Goal: Navigation & Orientation: Find specific page/section

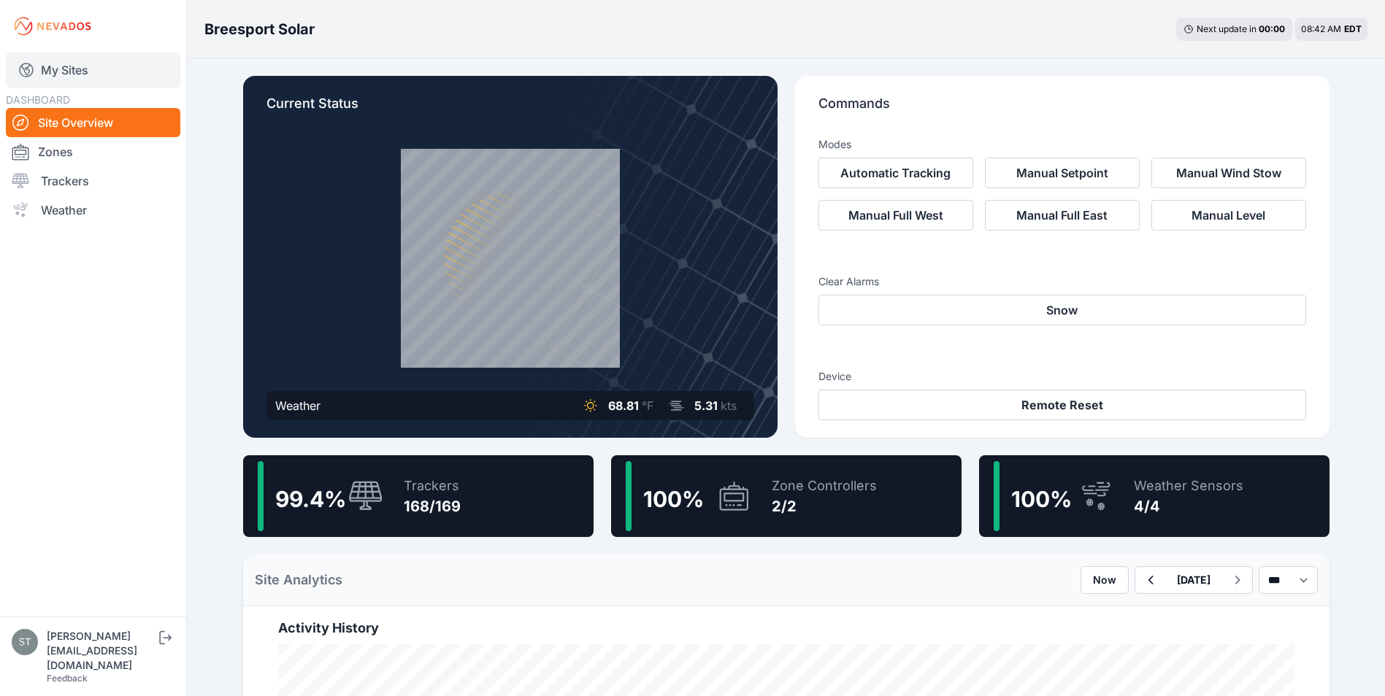
click at [55, 63] on link "My Sites" at bounding box center [93, 70] width 174 height 35
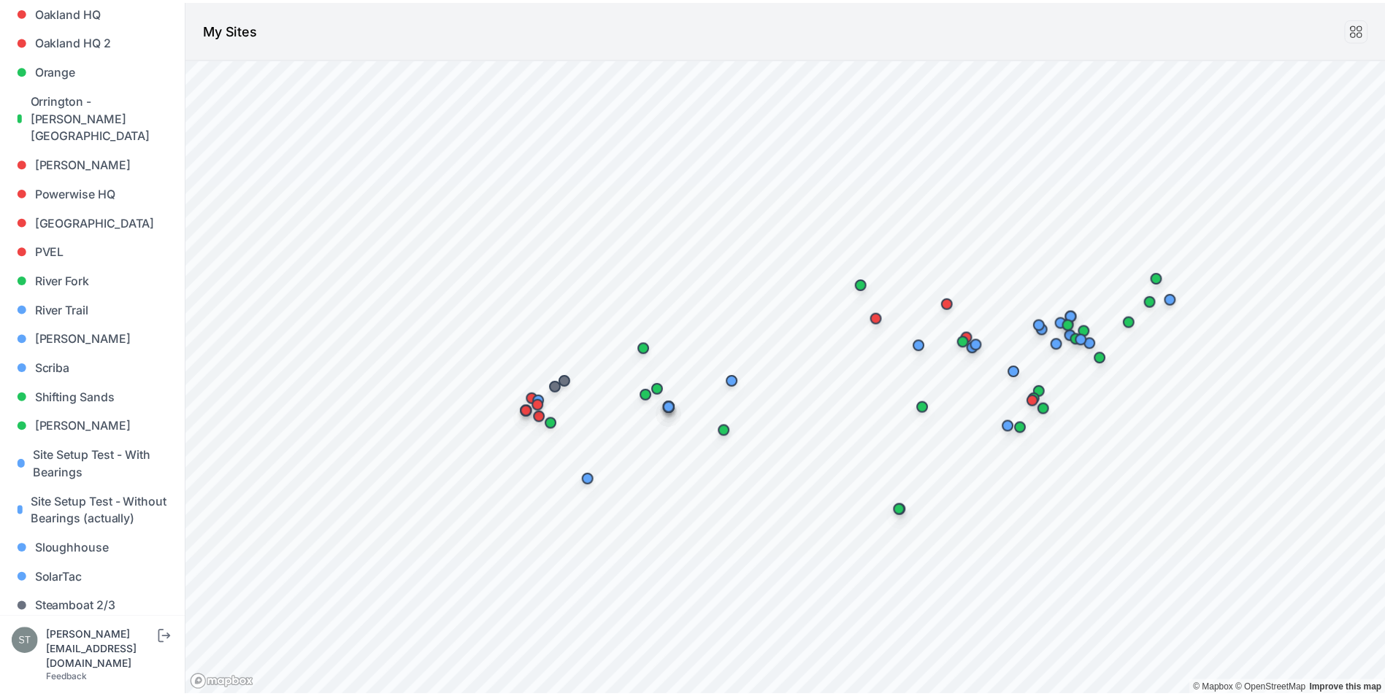
scroll to position [1380, 0]
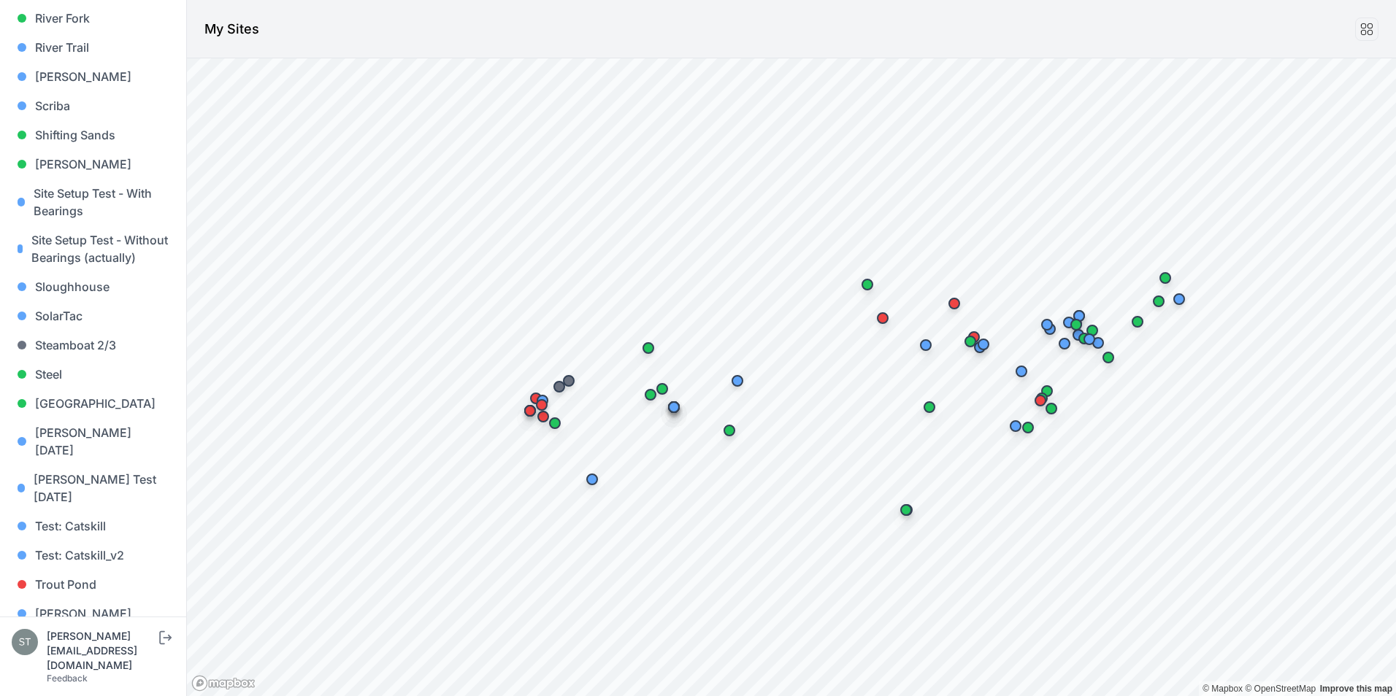
click at [62, 629] on link "Whitetail" at bounding box center [93, 643] width 163 height 29
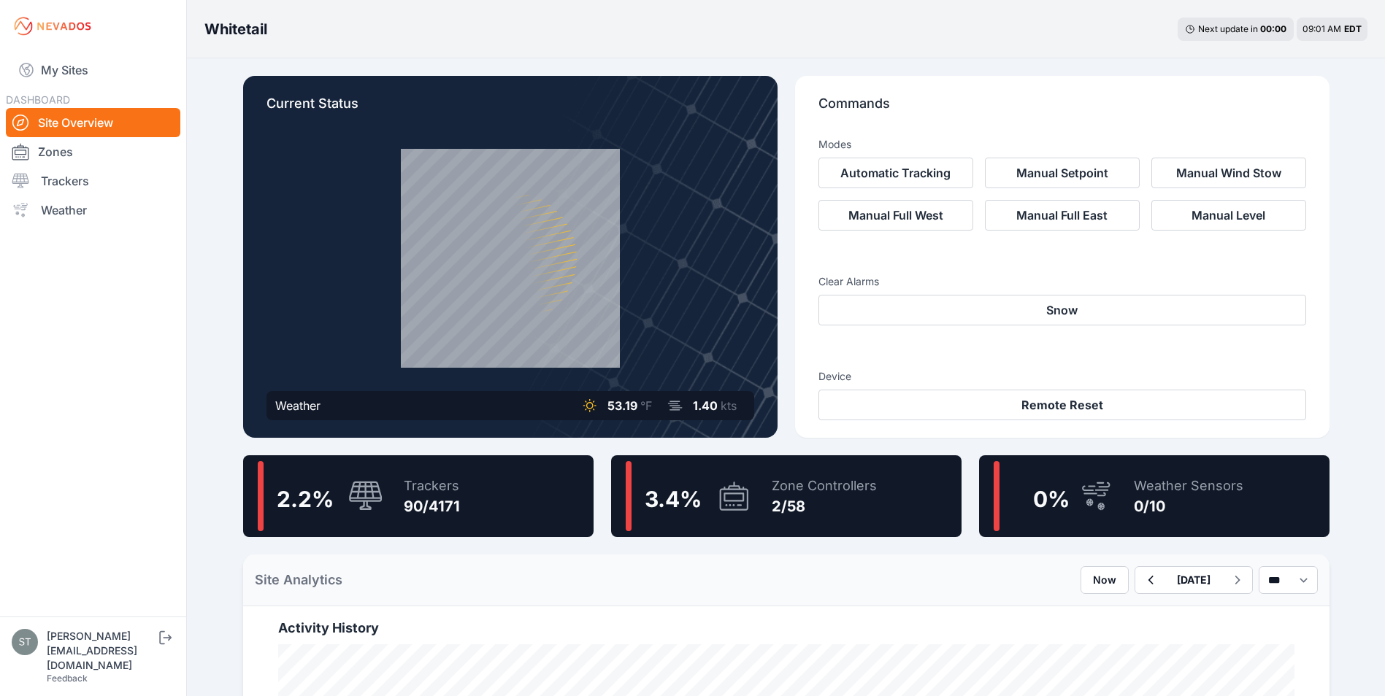
click at [746, 505] on icon at bounding box center [733, 497] width 35 height 34
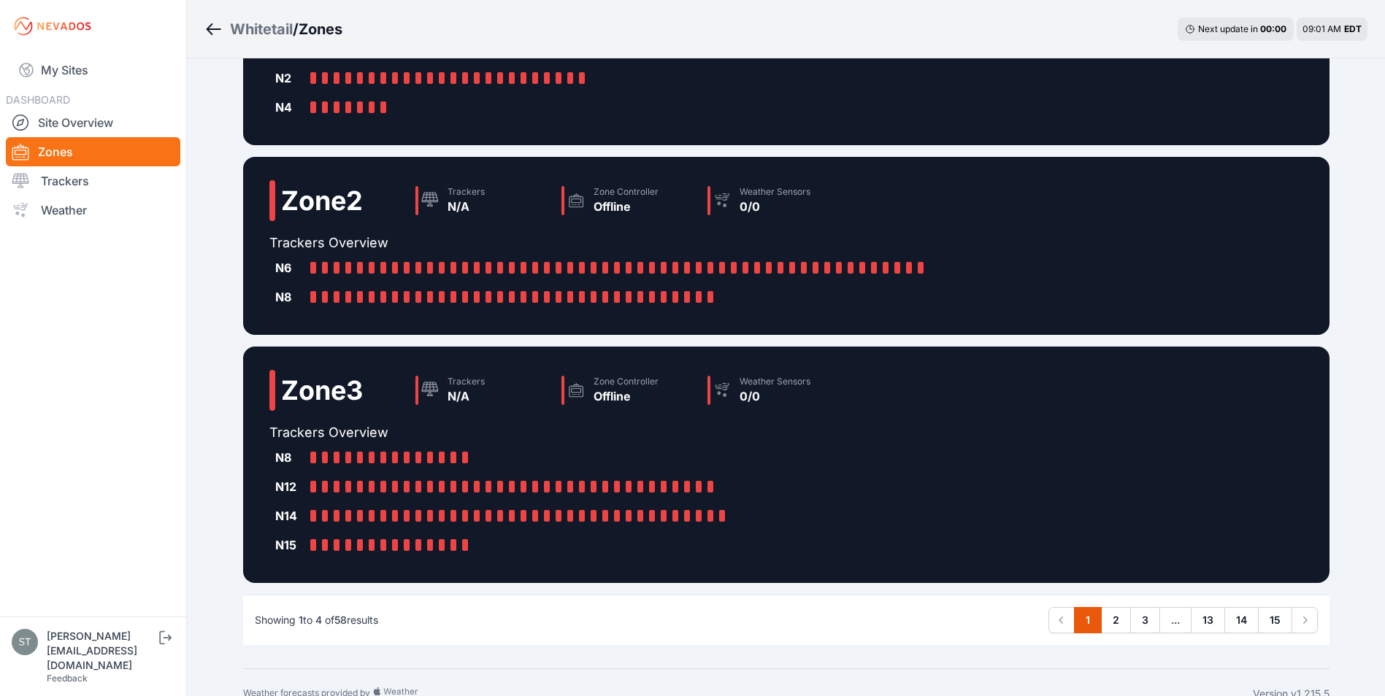
scroll to position [409, 0]
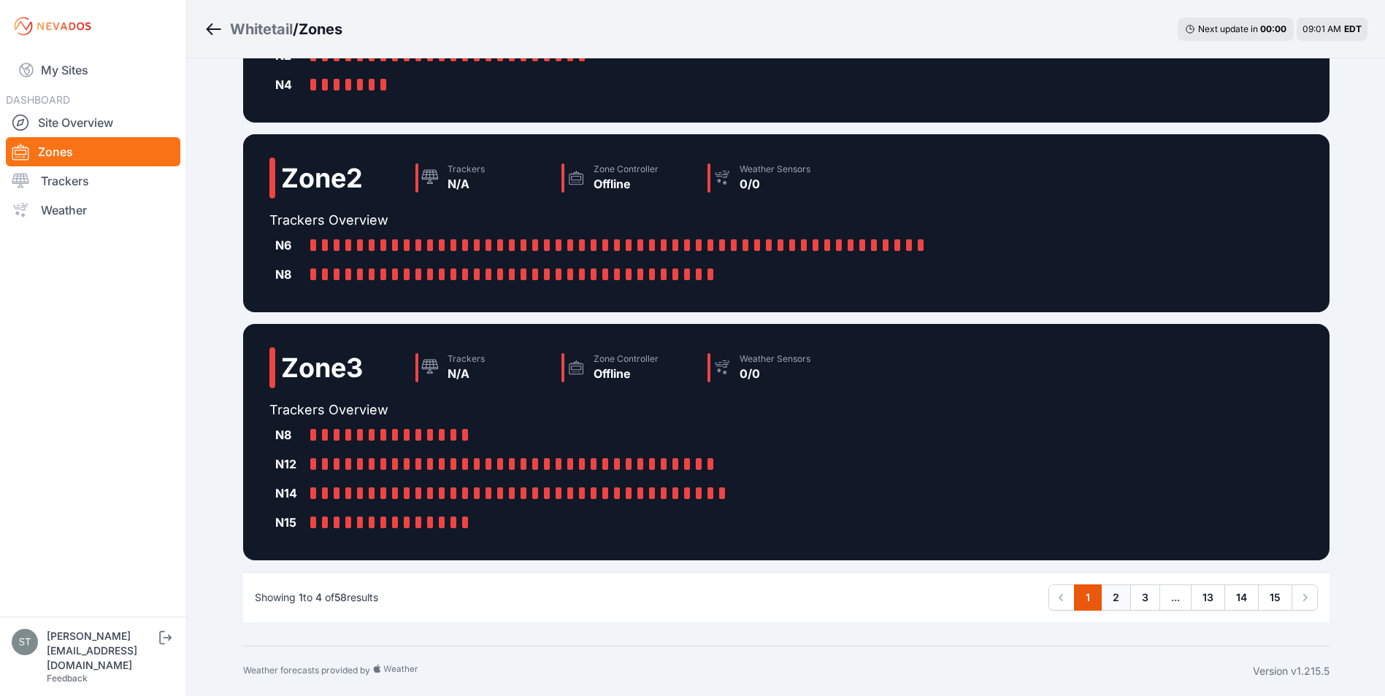
click at [1115, 599] on link "2" at bounding box center [1116, 598] width 30 height 26
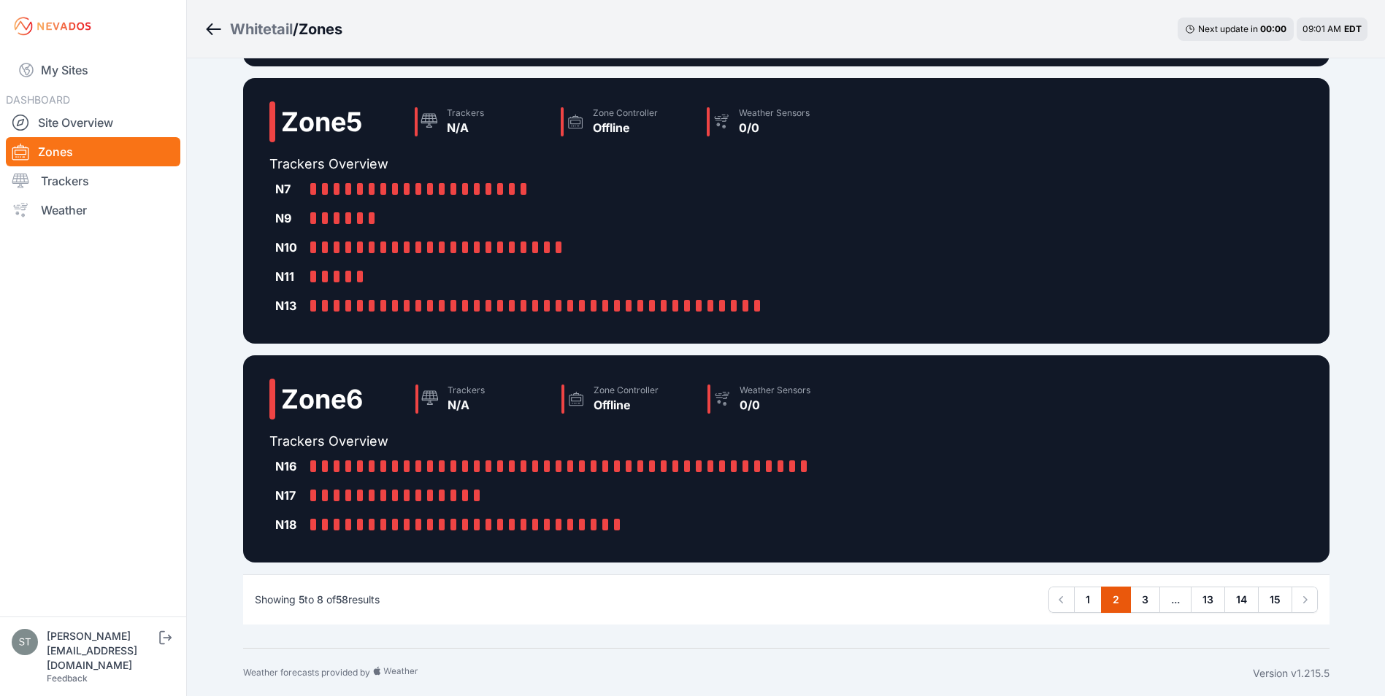
scroll to position [380, 0]
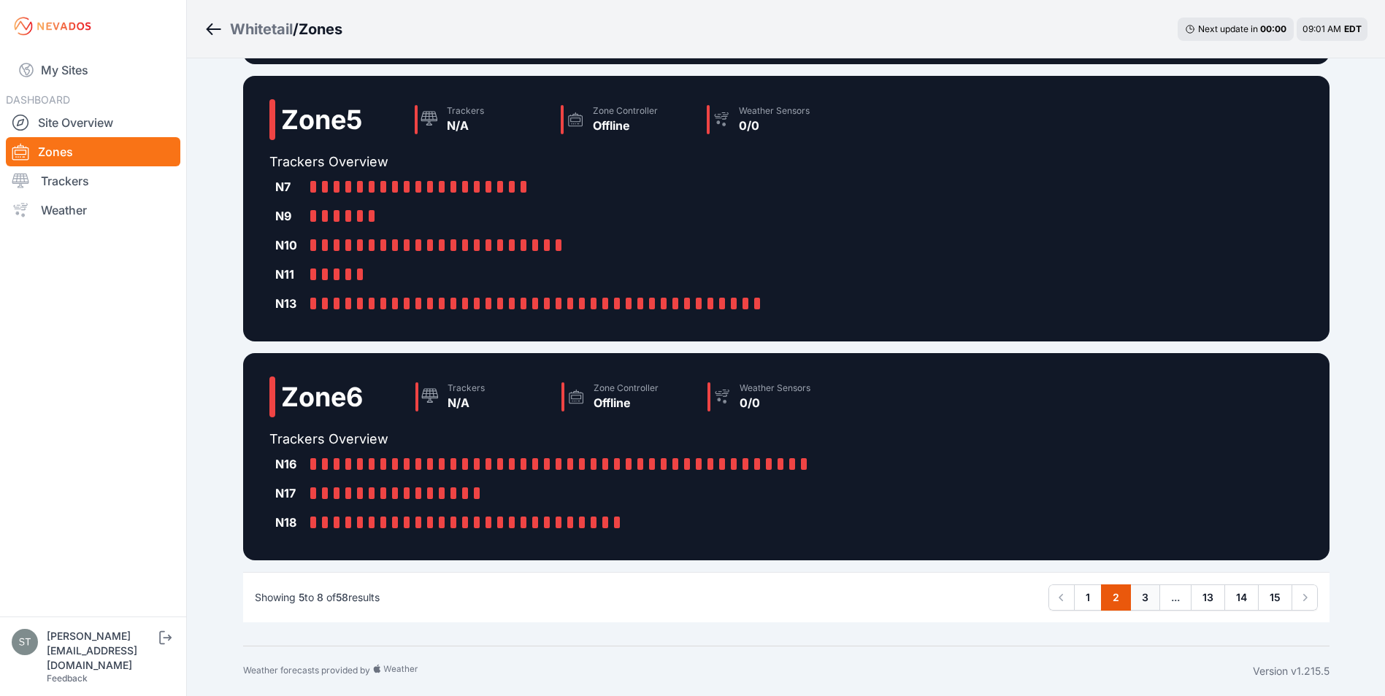
click at [1145, 598] on link "3" at bounding box center [1145, 598] width 30 height 26
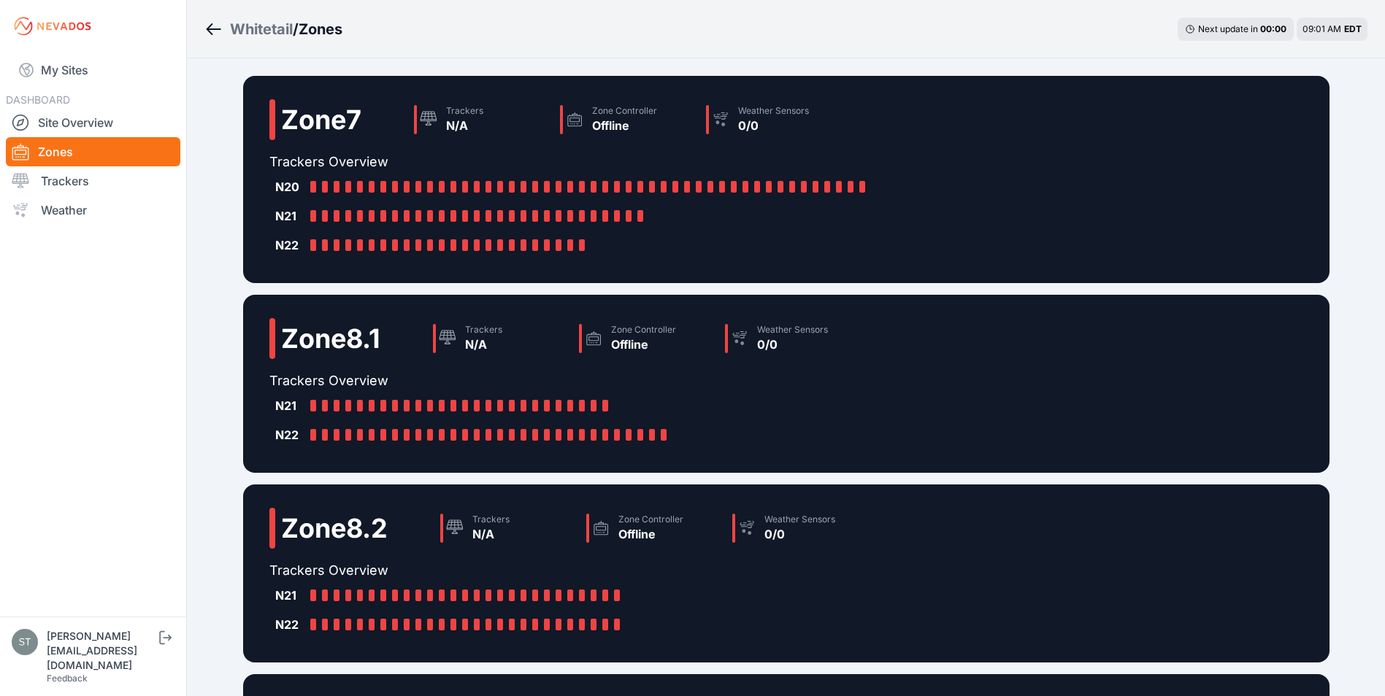
scroll to position [292, 0]
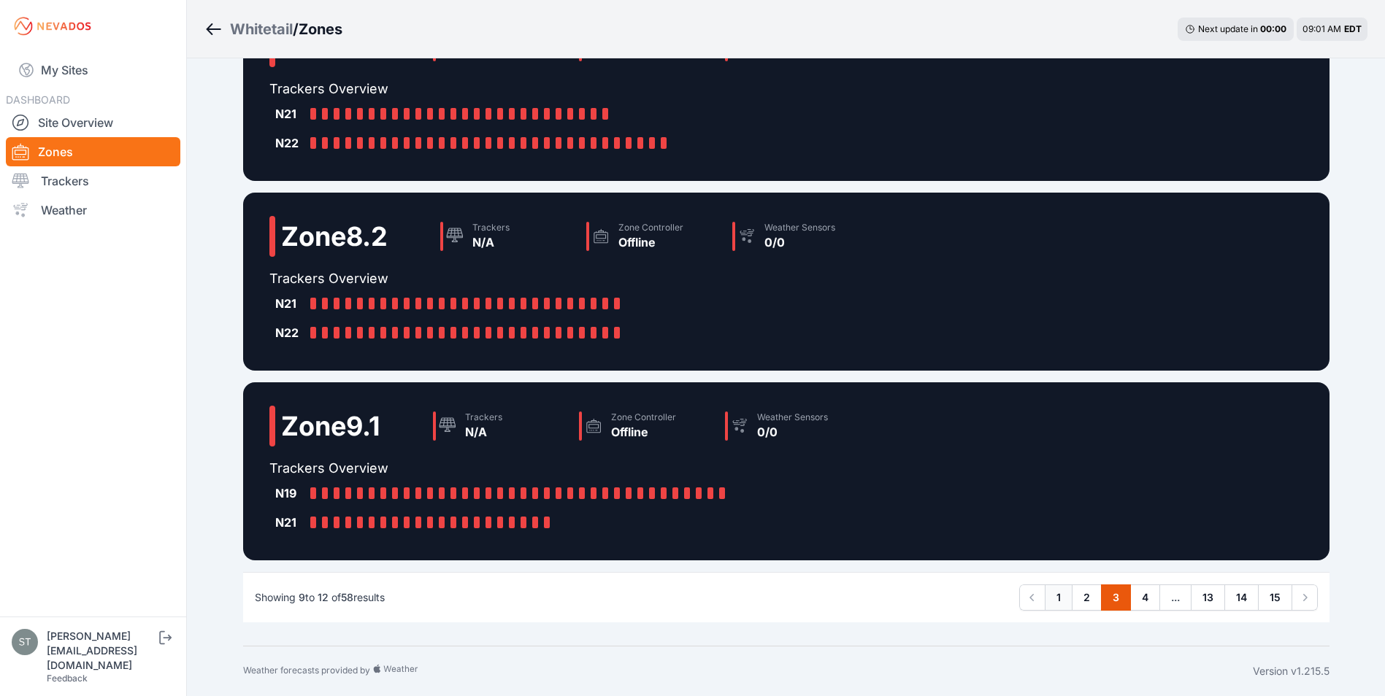
click at [1058, 601] on link "1" at bounding box center [1059, 598] width 28 height 26
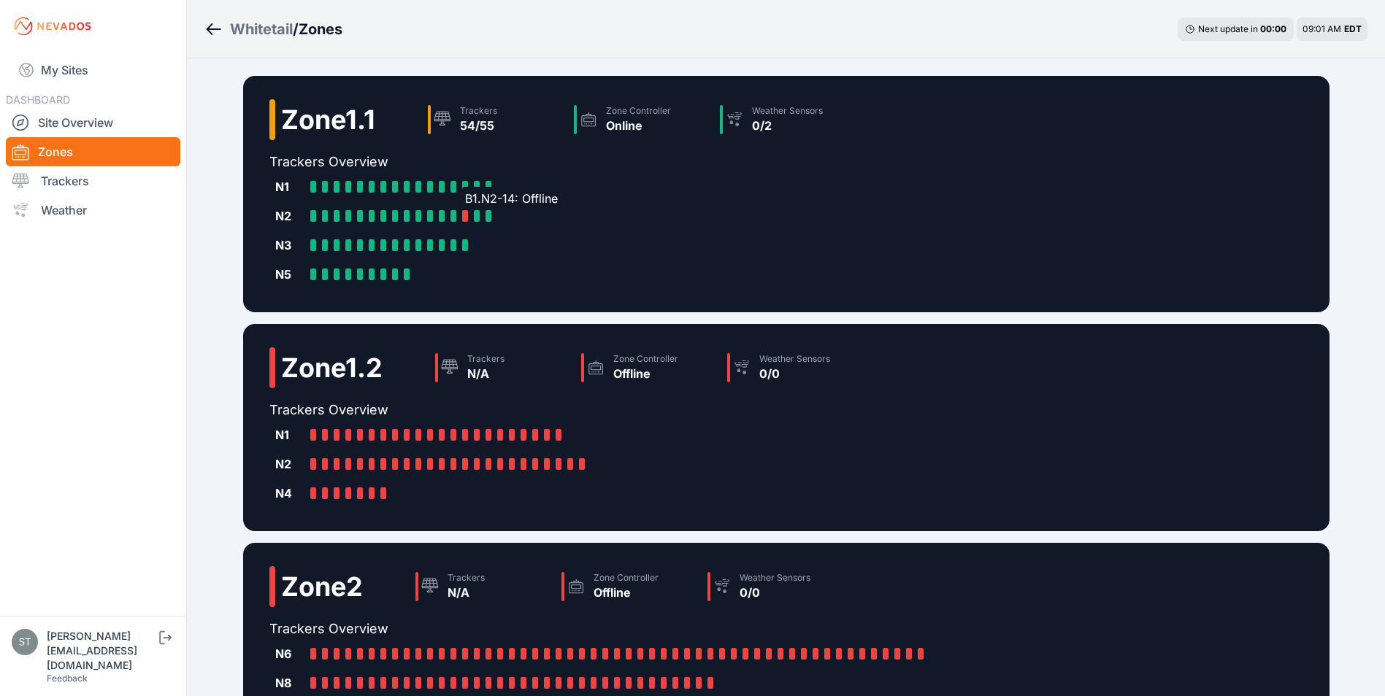
click at [464, 215] on div at bounding box center [465, 216] width 6 height 12
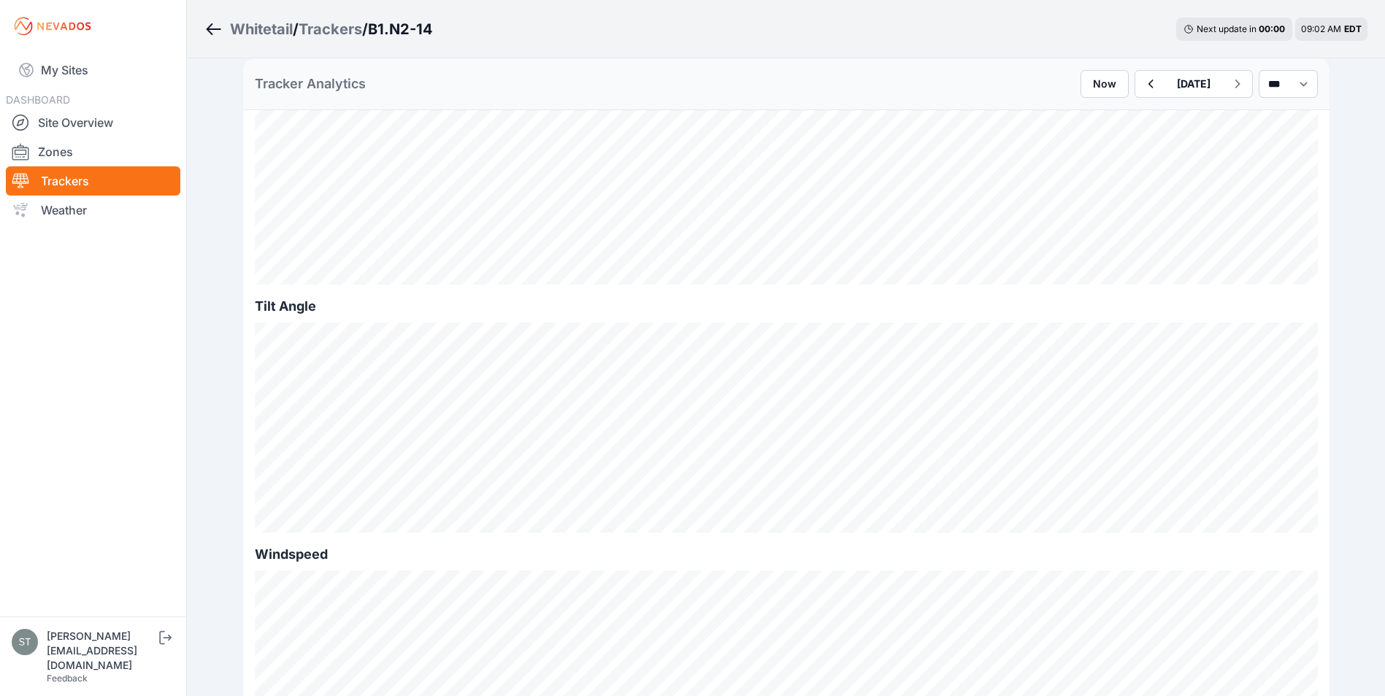
scroll to position [365, 0]
click at [1148, 83] on icon "button" at bounding box center [1150, 84] width 5 height 9
